Goal: Transaction & Acquisition: Purchase product/service

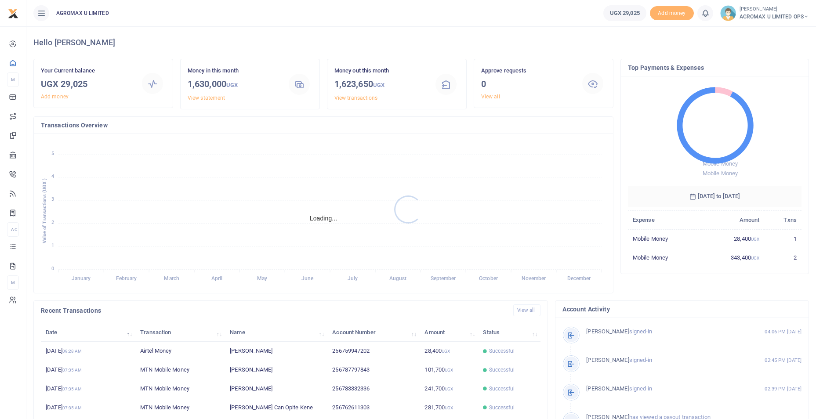
scroll to position [7, 7]
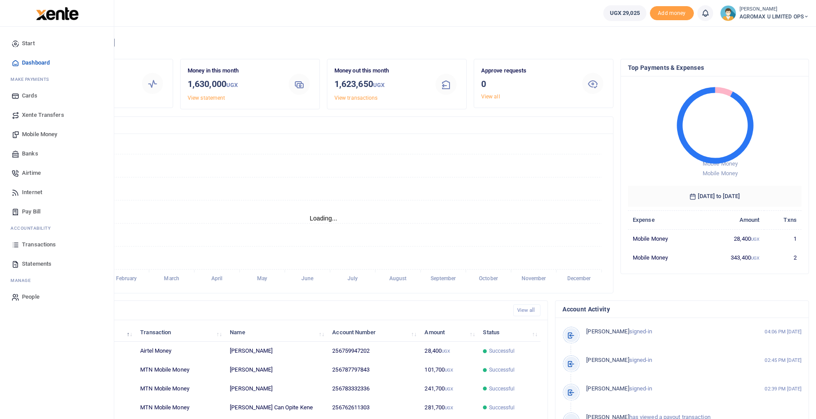
click at [35, 134] on span "Mobile Money" at bounding box center [39, 134] width 35 height 9
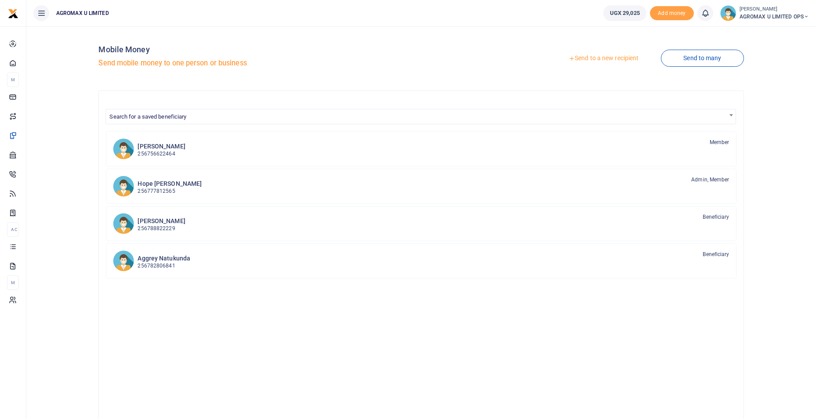
click at [601, 58] on link "Send to a new recipient" at bounding box center [603, 59] width 115 height 16
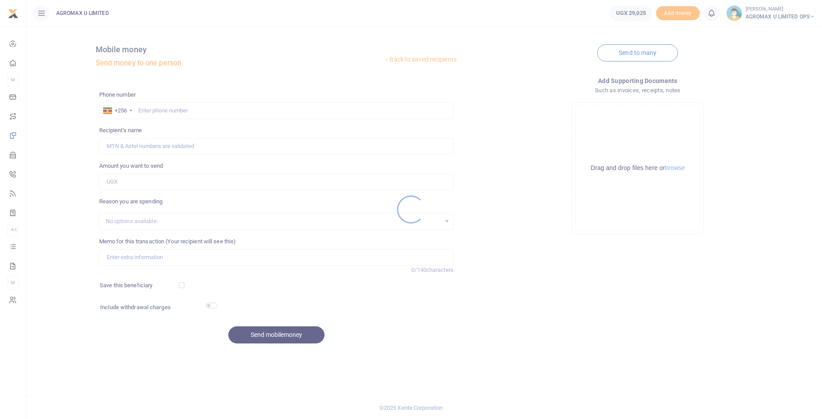
drag, startPoint x: 163, startPoint y: 105, endPoint x: 161, endPoint y: 120, distance: 15.0
click at [161, 118] on div at bounding box center [411, 209] width 822 height 419
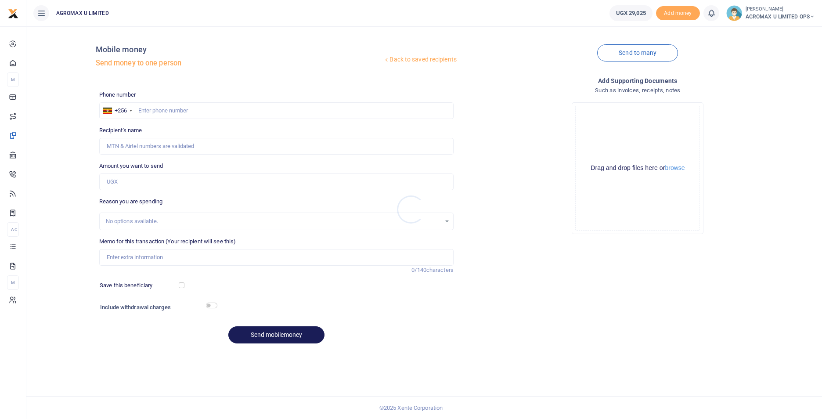
click at [166, 109] on div at bounding box center [411, 209] width 822 height 419
click at [140, 109] on input "text" at bounding box center [276, 110] width 355 height 17
click at [160, 108] on input "text" at bounding box center [276, 110] width 355 height 17
type input "753454165"
type input "Ali Wakabi"
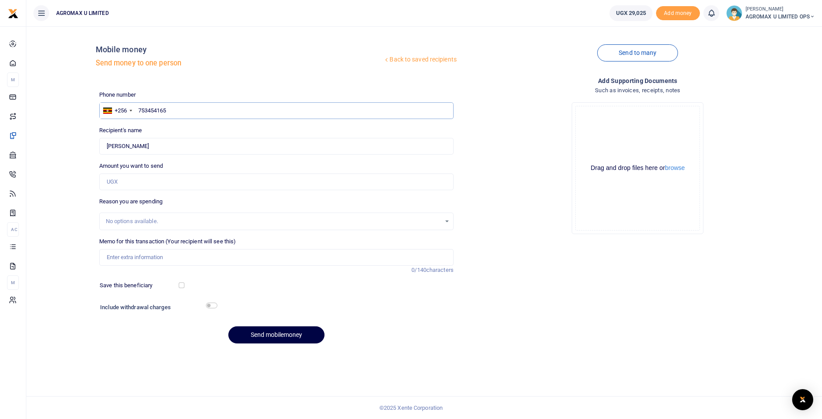
type input "753454165"
click at [138, 181] on input "Amount you want to send" at bounding box center [276, 182] width 355 height 17
type input "25,000"
click at [156, 260] on input "Memo for this transaction (Your recipient will see this)" at bounding box center [276, 257] width 355 height 17
type input "accomodation top up"
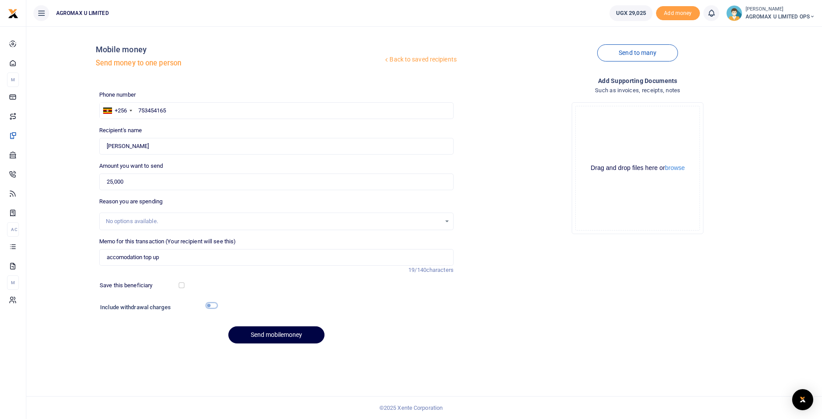
click at [207, 308] on input "checkbox" at bounding box center [211, 306] width 11 height 6
checkbox input "true"
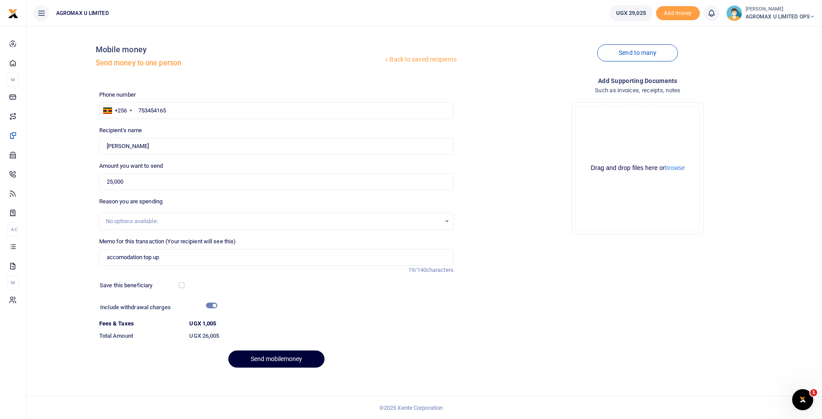
click at [274, 355] on button "Send mobilemoney" at bounding box center [276, 359] width 96 height 17
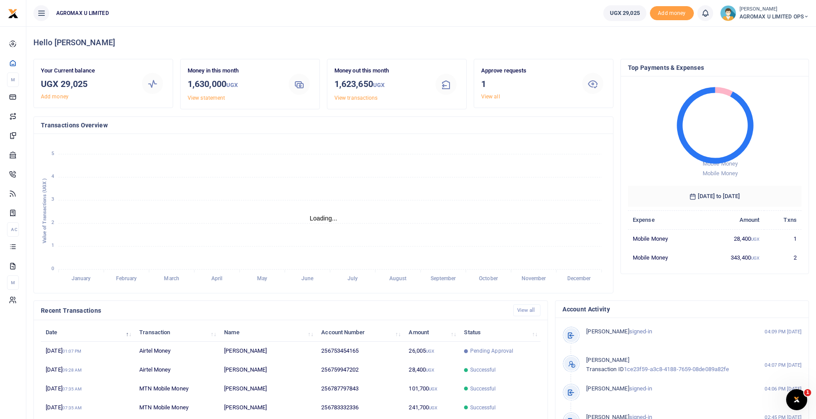
scroll to position [7, 7]
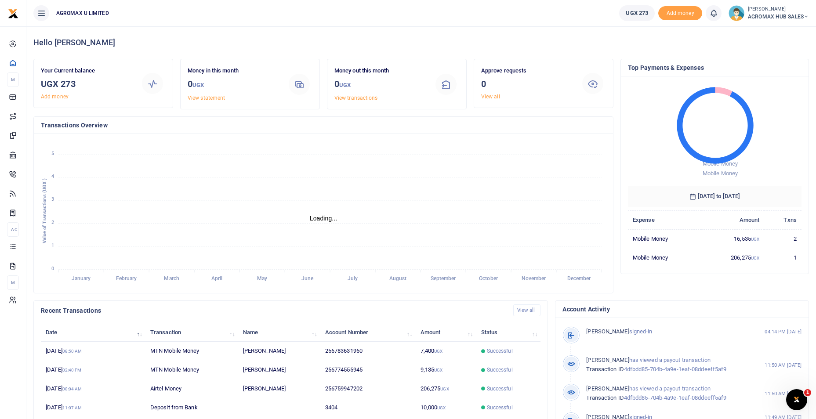
scroll to position [7, 7]
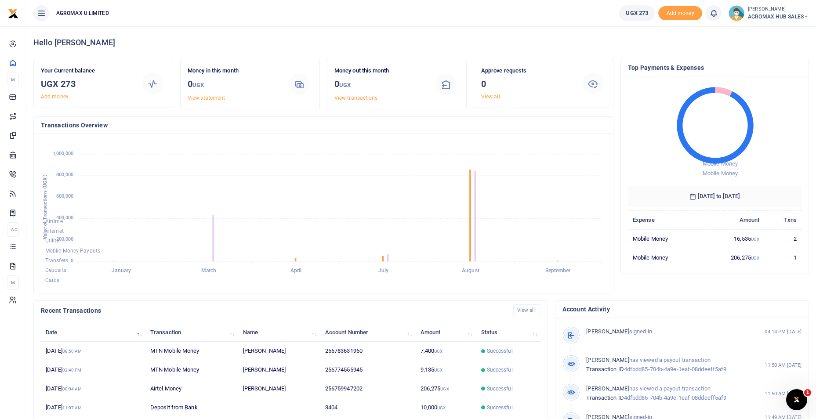
click at [805, 17] on icon at bounding box center [805, 17] width 5 height 6
click at [755, 30] on link "Switch accounts" at bounding box center [774, 32] width 69 height 12
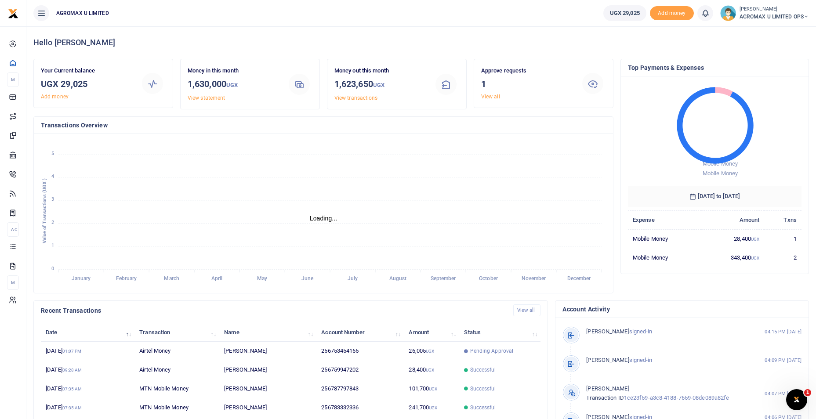
scroll to position [7, 7]
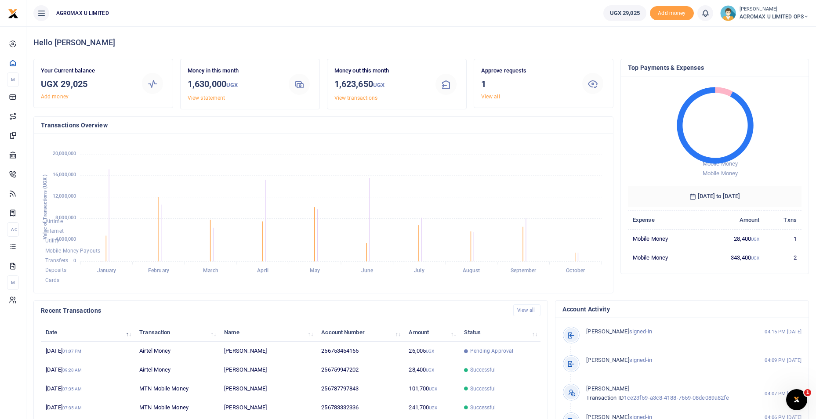
click at [807, 14] on icon at bounding box center [805, 17] width 5 height 6
click at [788, 35] on link "Switch accounts" at bounding box center [774, 32] width 69 height 12
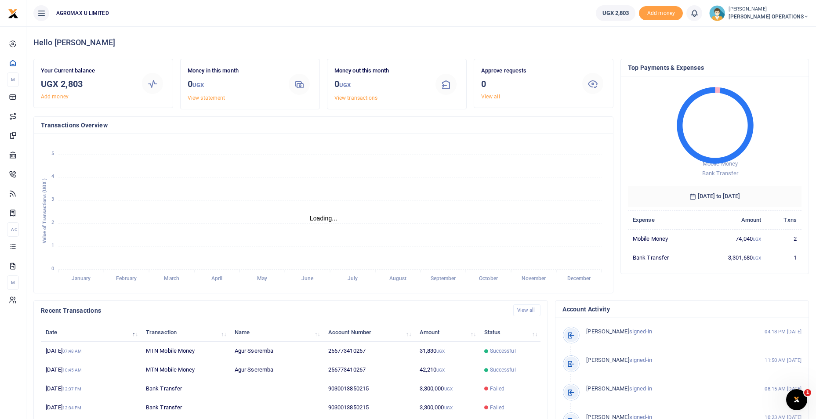
scroll to position [7, 7]
click at [806, 16] on icon at bounding box center [805, 17] width 5 height 6
click at [782, 30] on link "Switch accounts" at bounding box center [747, 32] width 69 height 12
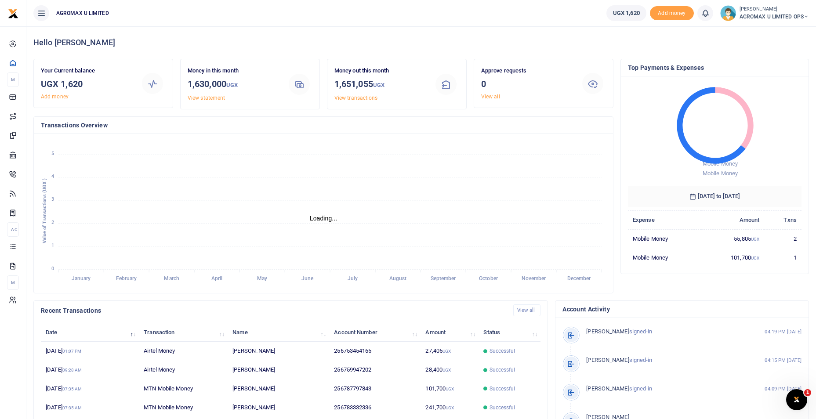
scroll to position [7, 7]
